Goal: Download file/media

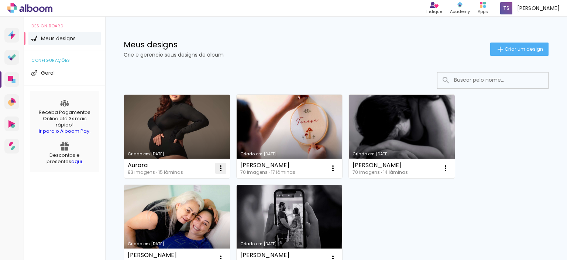
click at [217, 168] on iron-icon at bounding box center [220, 168] width 9 height 9
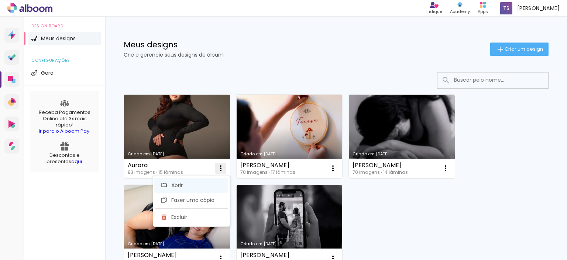
click at [181, 182] on span "Abrir" at bounding box center [176, 184] width 11 height 5
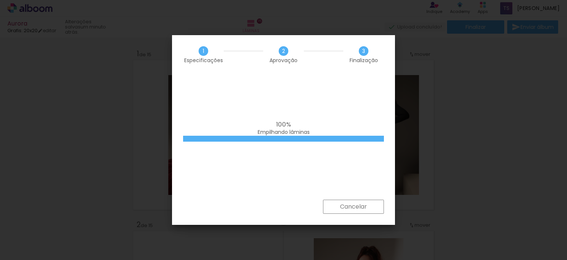
click at [228, 90] on div "100% Empilhando lâminas" at bounding box center [283, 137] width 223 height 126
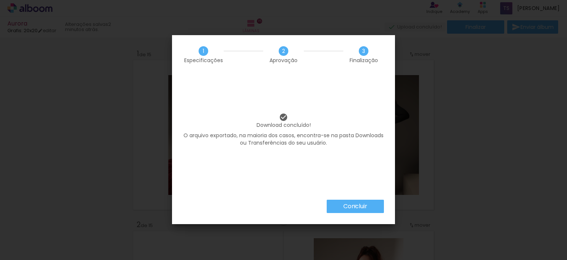
click at [0, 0] on slot "Concluir" at bounding box center [0, 0] width 0 height 0
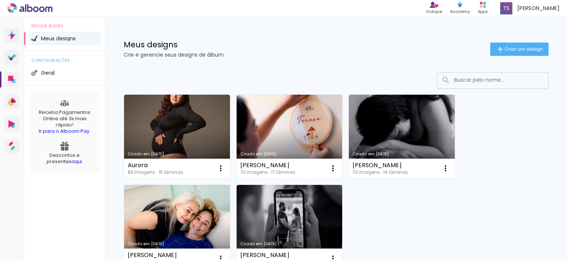
click at [309, 130] on link "Criado em [DATE]" at bounding box center [290, 136] width 106 height 83
